Goal: Transaction & Acquisition: Purchase product/service

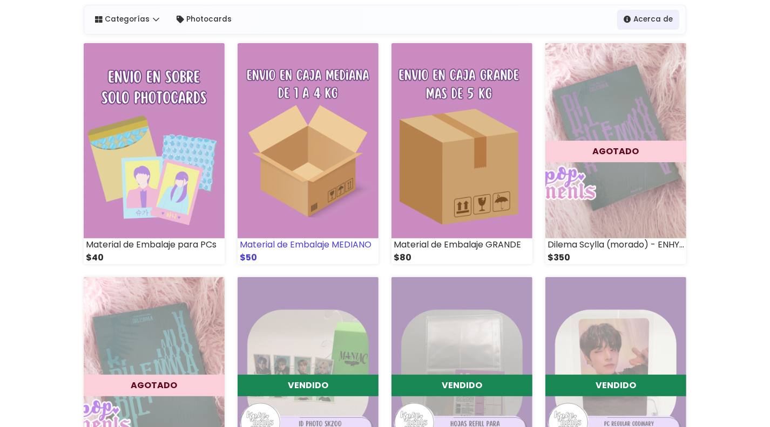
scroll to position [89, 0]
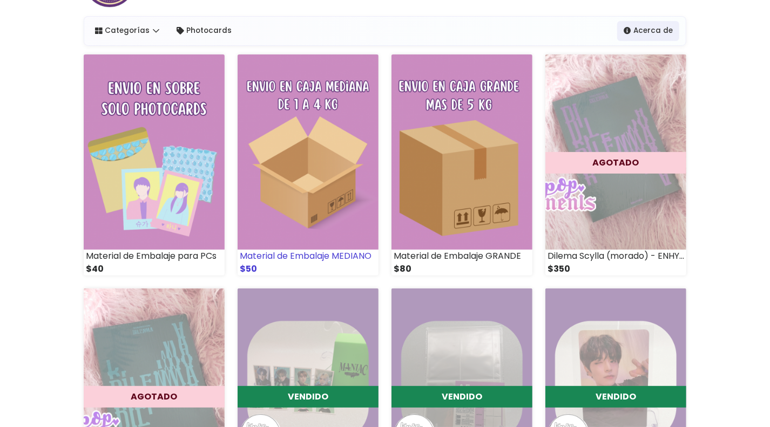
click at [311, 200] on img at bounding box center [307, 152] width 141 height 195
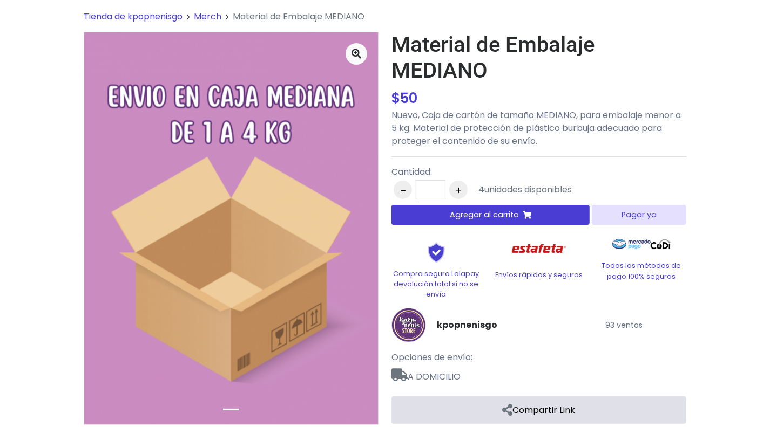
scroll to position [49, 0]
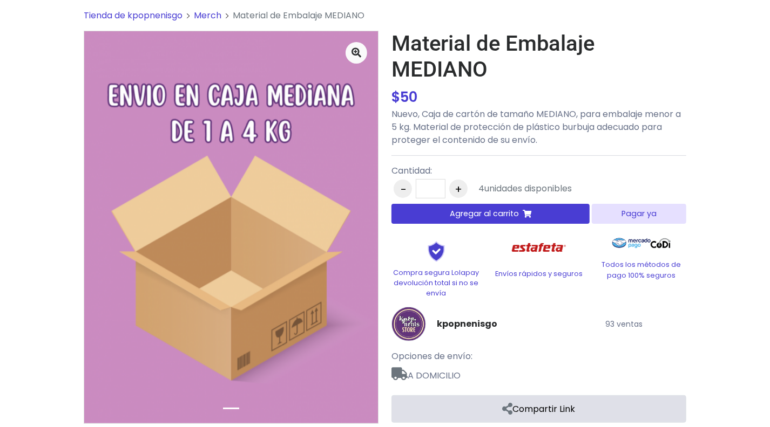
click at [442, 219] on button "Agregar al carrito" at bounding box center [490, 214] width 198 height 20
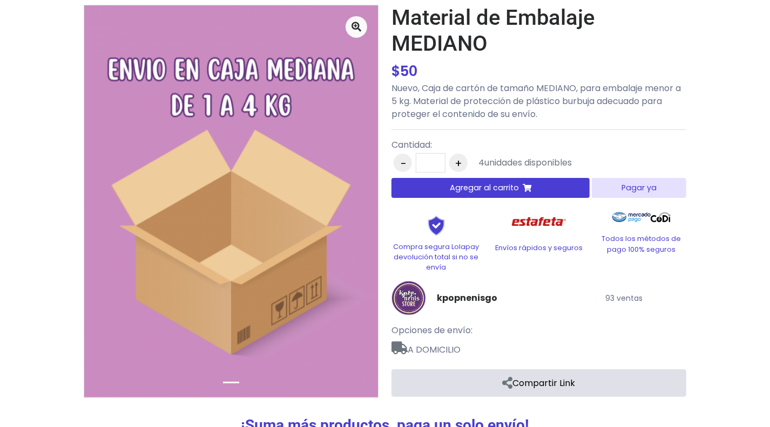
scroll to position [0, 0]
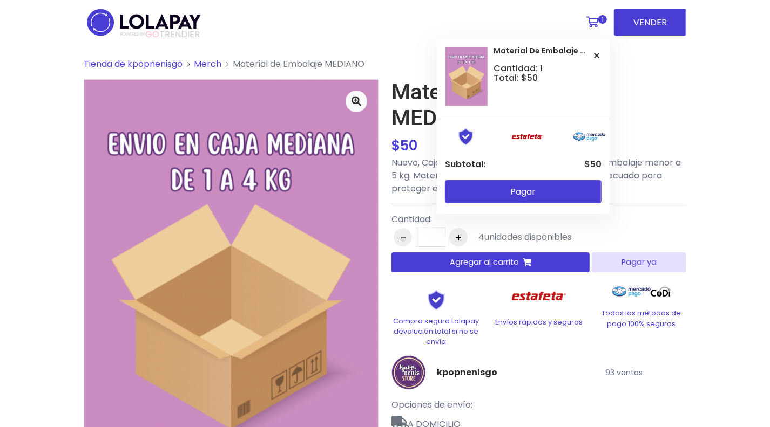
click at [592, 22] on icon at bounding box center [592, 22] width 12 height 11
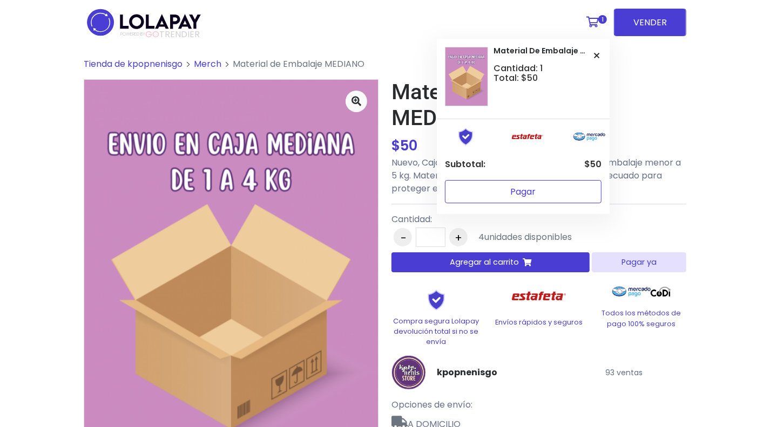
click at [526, 190] on button "Pagar" at bounding box center [523, 191] width 157 height 23
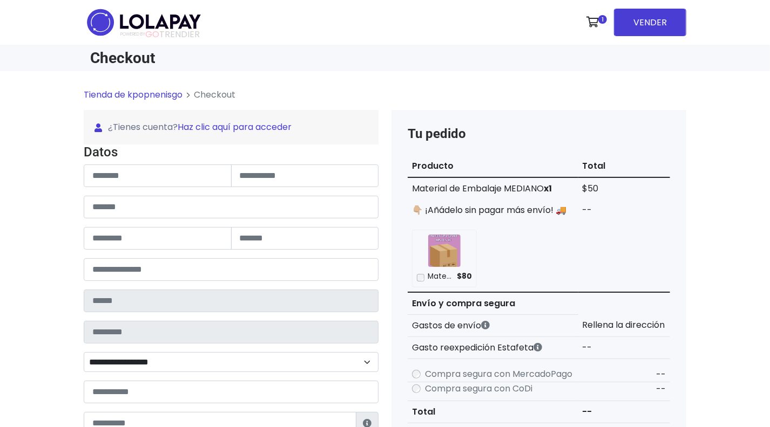
click at [215, 128] on link "Haz clic aquí para acceder" at bounding box center [235, 127] width 114 height 12
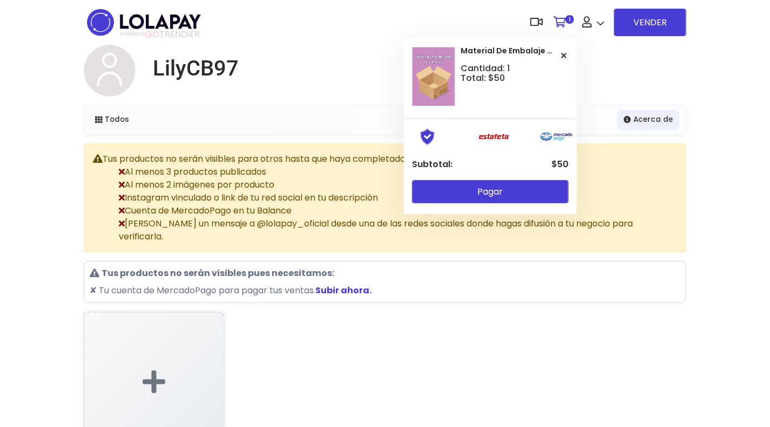
click at [561, 21] on icon at bounding box center [559, 22] width 12 height 11
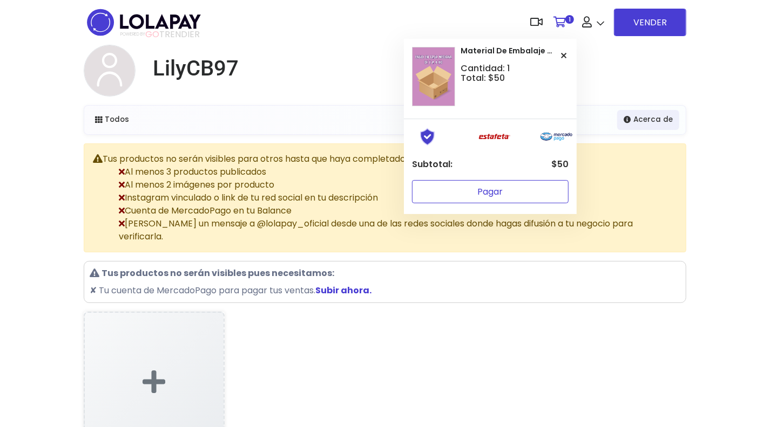
click at [506, 190] on button "Pagar" at bounding box center [490, 191] width 157 height 23
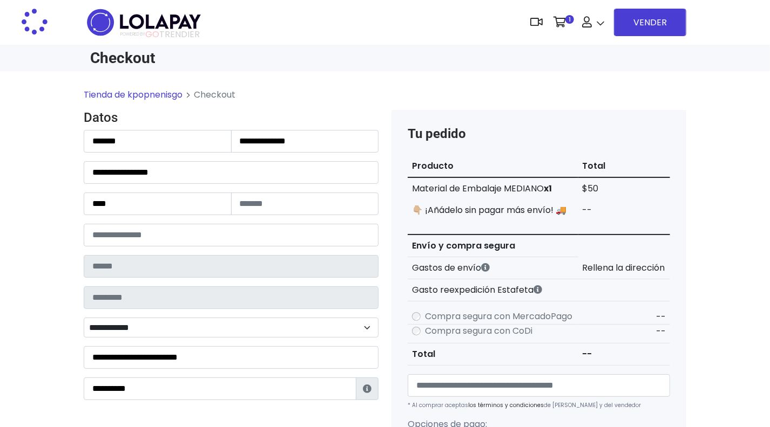
type input "*******"
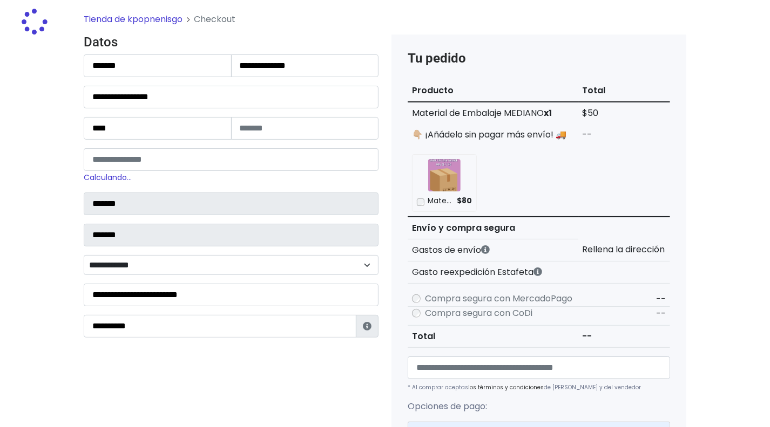
scroll to position [76, 0]
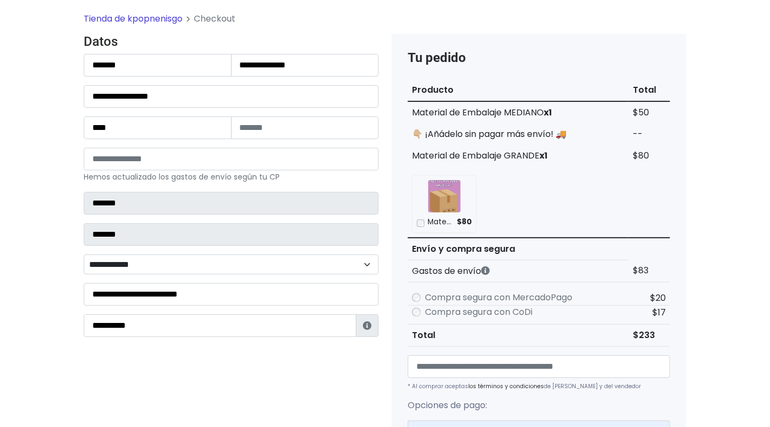
click at [420, 202] on div "Material de Embalaje GRANDE $80" at bounding box center [444, 203] width 65 height 57
click at [413, 236] on div "Material de Embalaje GRANDE $80" at bounding box center [539, 204] width 262 height 66
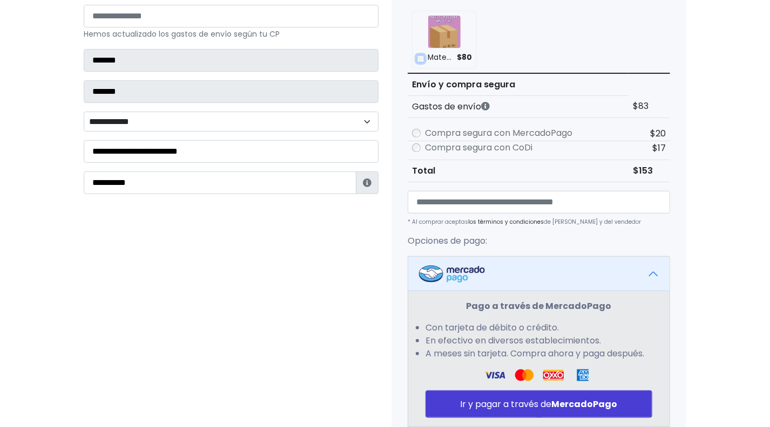
scroll to position [219, 0]
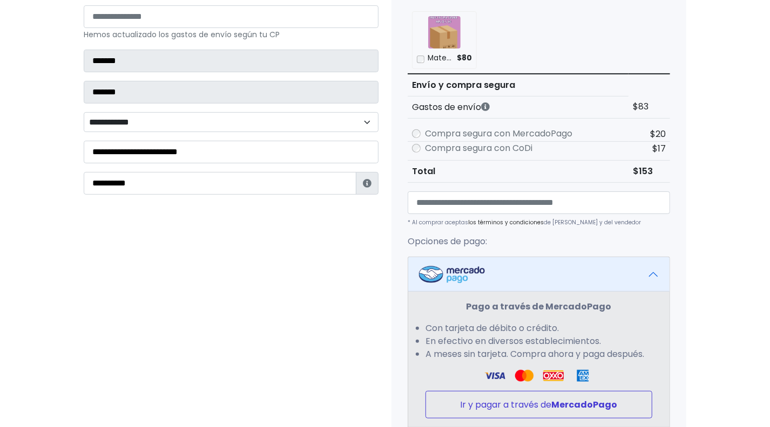
click at [531, 404] on button "Ir y pagar a través de MercadoPago" at bounding box center [538, 405] width 227 height 28
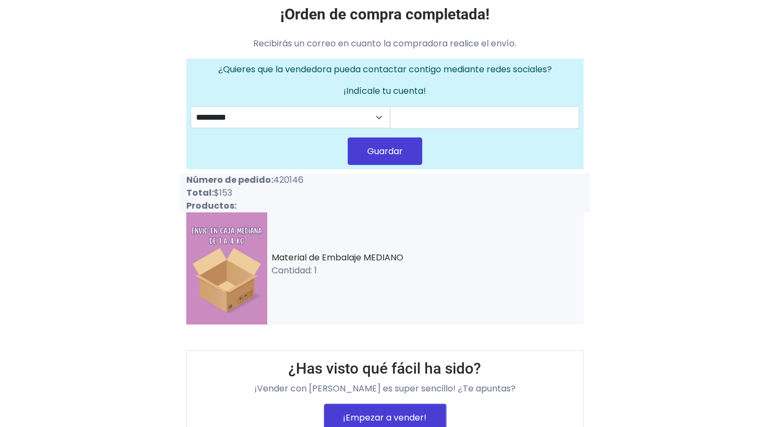
scroll to position [112, 0]
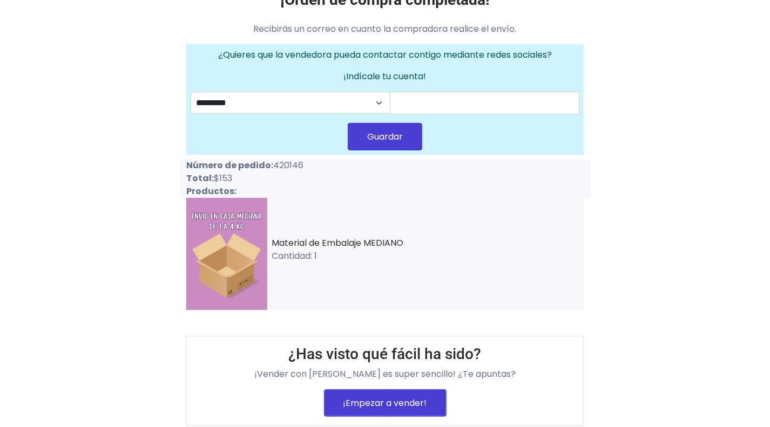
click at [291, 161] on p "Número de pedido: 420146" at bounding box center [282, 165] width 192 height 13
copy p "420146"
